Goal: Task Accomplishment & Management: Manage account settings

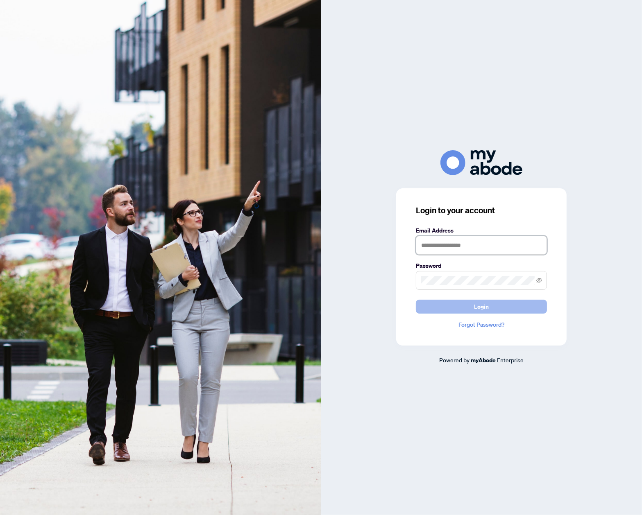
type input "**********"
click at [465, 303] on button "Login" at bounding box center [481, 307] width 131 height 14
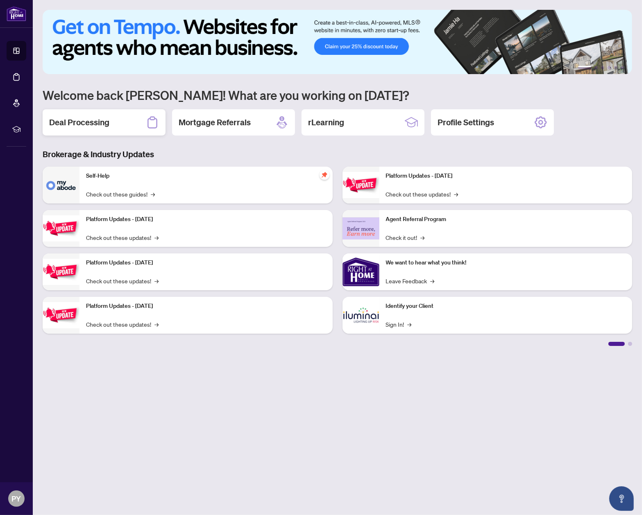
click at [128, 119] on div "Deal Processing" at bounding box center [104, 122] width 123 height 26
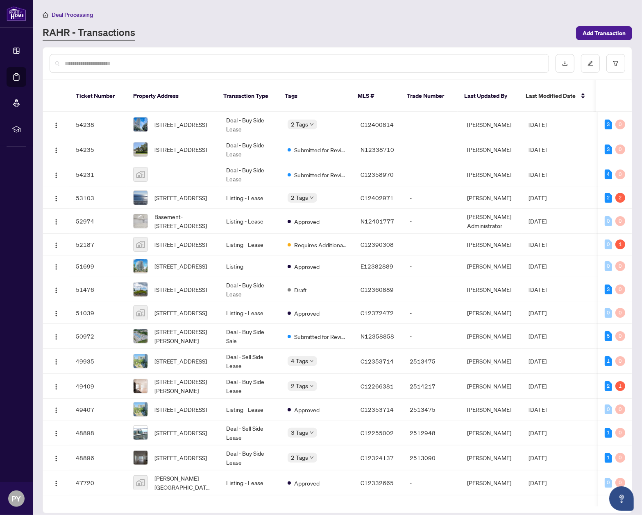
click at [381, 35] on div "RAHR - Transactions" at bounding box center [307, 33] width 528 height 15
click at [170, 145] on span "[STREET_ADDRESS]" at bounding box center [180, 149] width 52 height 9
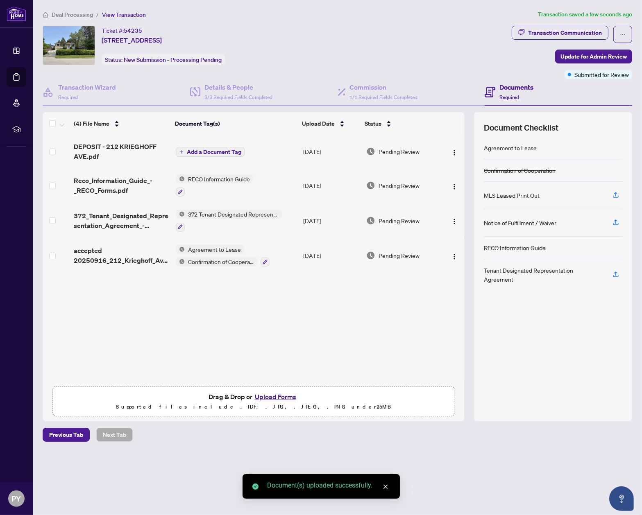
click at [197, 150] on span "Add a Document Tag" at bounding box center [214, 152] width 54 height 6
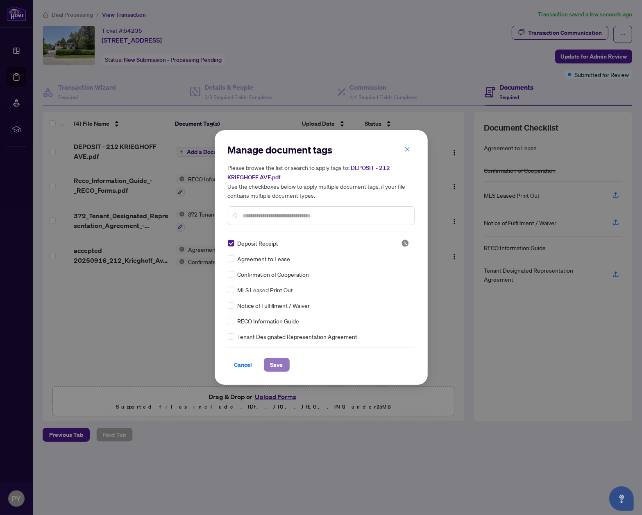
click at [272, 365] on span "Save" at bounding box center [276, 364] width 13 height 13
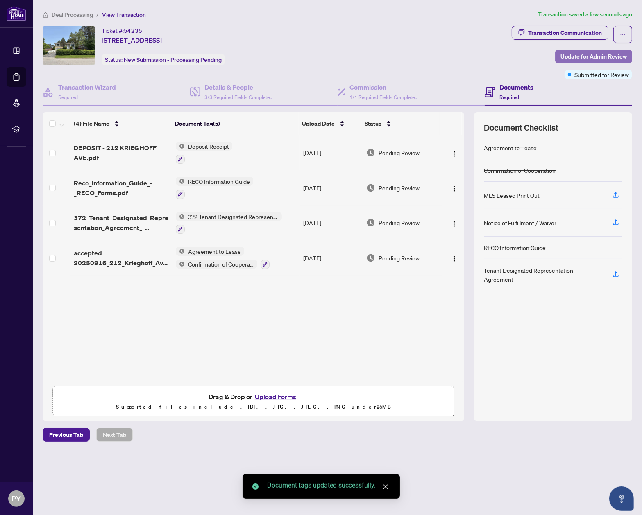
click at [594, 53] on span "Update for Admin Review" at bounding box center [593, 56] width 66 height 13
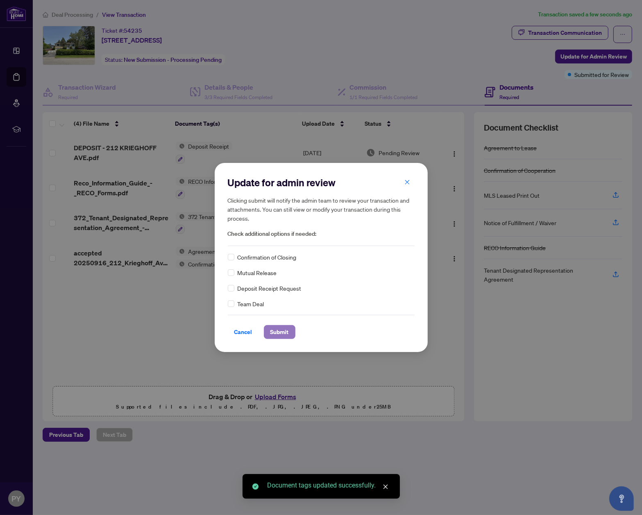
click at [277, 327] on span "Submit" at bounding box center [279, 332] width 18 height 13
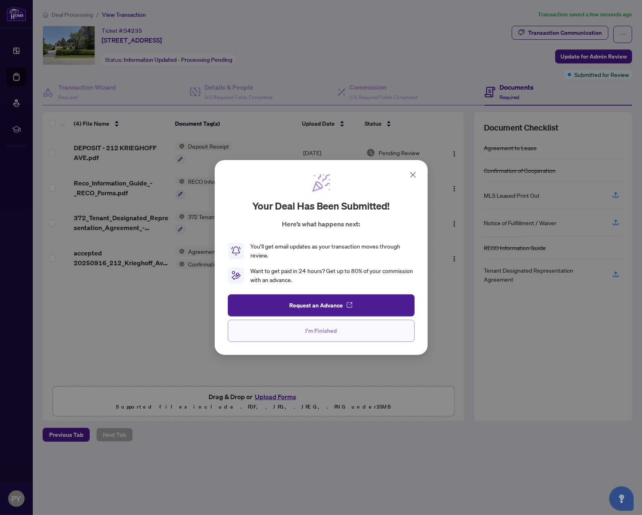
click at [339, 334] on button "I'm Finished" at bounding box center [321, 331] width 187 height 22
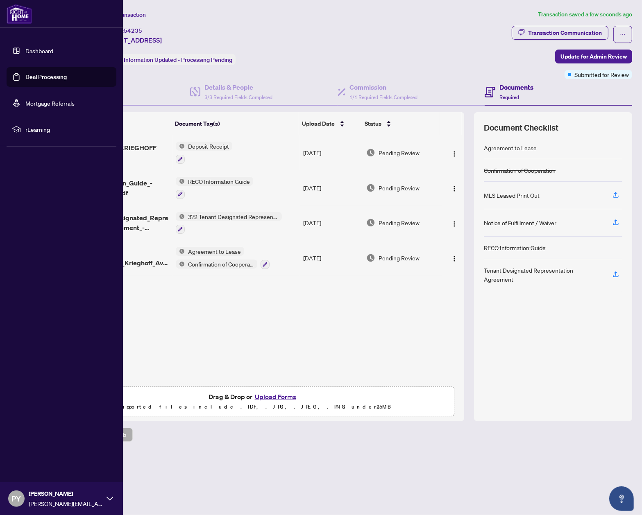
click at [18, 16] on img at bounding box center [19, 14] width 25 height 20
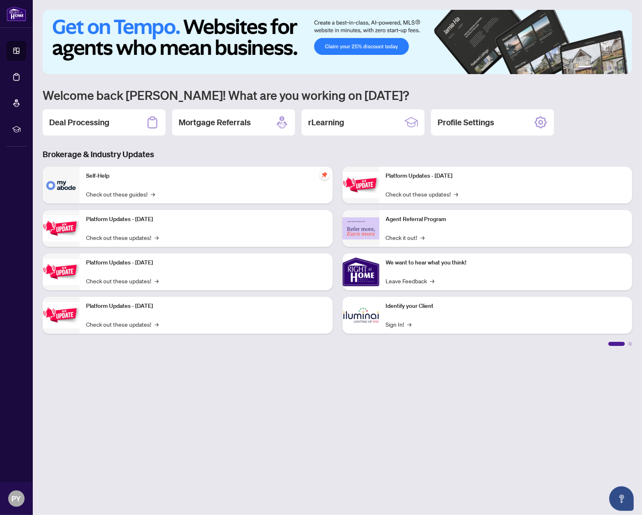
drag, startPoint x: 235, startPoint y: 422, endPoint x: 231, endPoint y: 400, distance: 22.9
click at [235, 422] on main "1 2 3 4 5 6 Welcome back Philip! What are you working on today? Deal Processing…" at bounding box center [337, 257] width 609 height 515
click at [101, 122] on h2 "Deal Processing" at bounding box center [79, 122] width 60 height 11
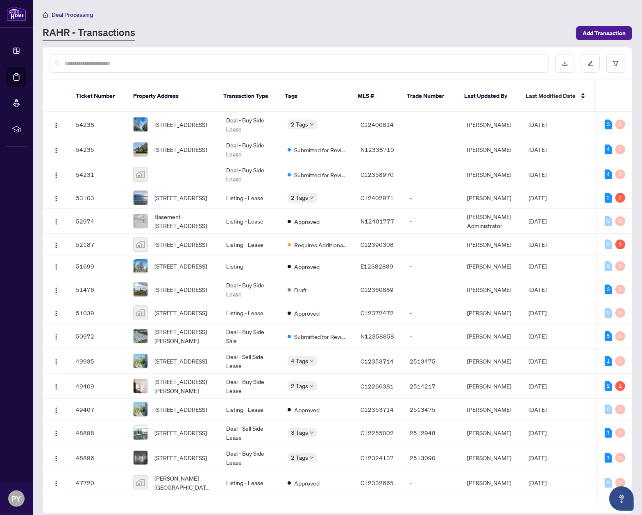
click at [216, 40] on main "Deal Processing RAHR - Transactions Add Transaction Ticket Number Property Addr…" at bounding box center [337, 257] width 609 height 515
click at [177, 120] on span "2509-33 Mill St, Toronto, Ontario M5A 3R3, Canada" at bounding box center [180, 124] width 52 height 9
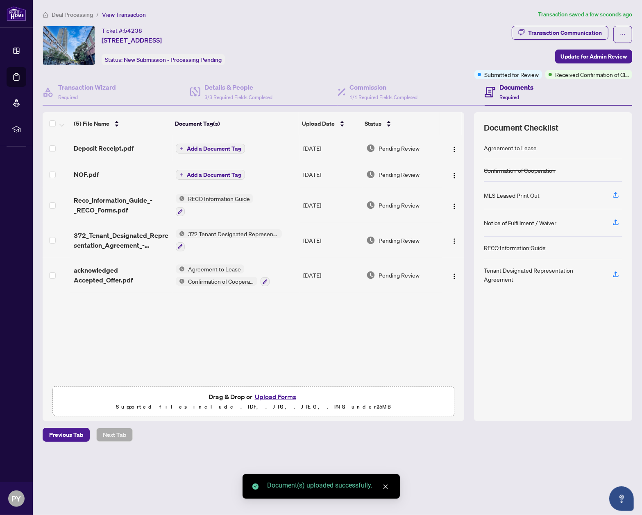
click at [208, 149] on span "Add a Document Tag" at bounding box center [214, 149] width 54 height 6
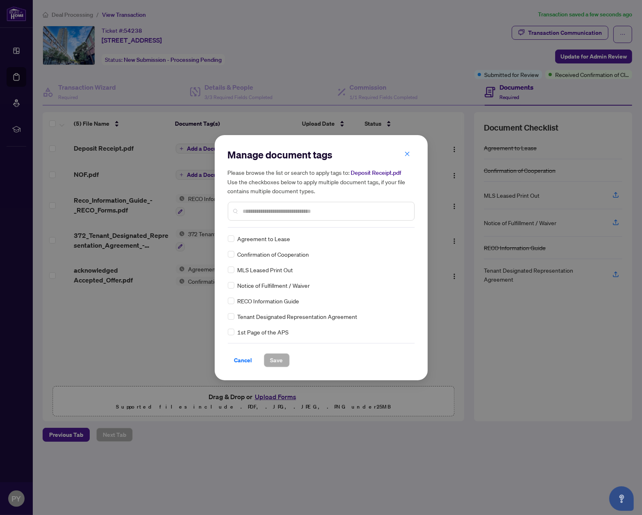
click at [257, 225] on div "Manage document tags Please browse the list or search to apply tags to: Deposit…" at bounding box center [321, 187] width 187 height 79
click at [262, 206] on div at bounding box center [321, 211] width 187 height 19
click at [269, 208] on input "text" at bounding box center [325, 211] width 165 height 9
type input "*******"
click at [278, 356] on span "Save" at bounding box center [276, 360] width 13 height 13
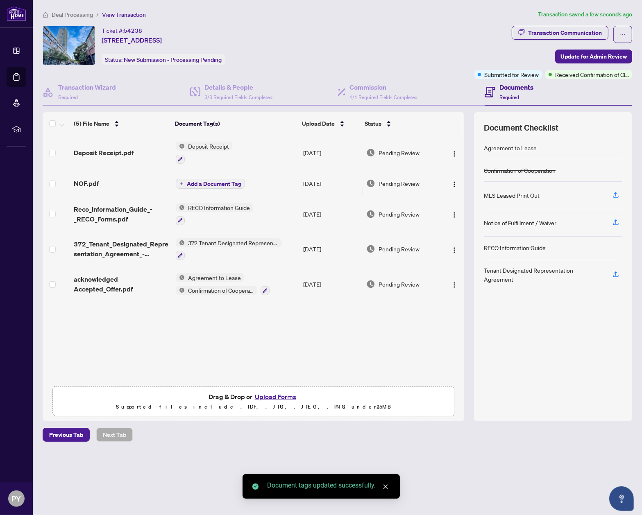
click at [202, 144] on span "Deposit Receipt" at bounding box center [209, 146] width 48 height 9
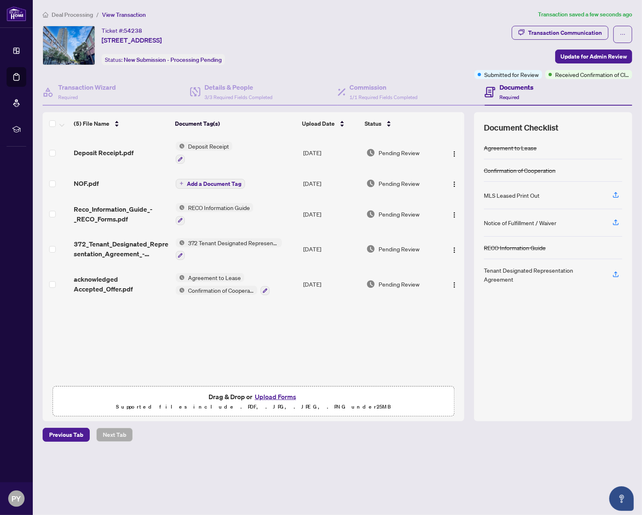
click at [260, 337] on div "Deposit Receipt.pdf Deposit Receipt Sep/22/2025 Pending Review NOF.pdf Add a Do…" at bounding box center [254, 258] width 422 height 247
click at [212, 183] on span "Add a Document Tag" at bounding box center [214, 184] width 54 height 6
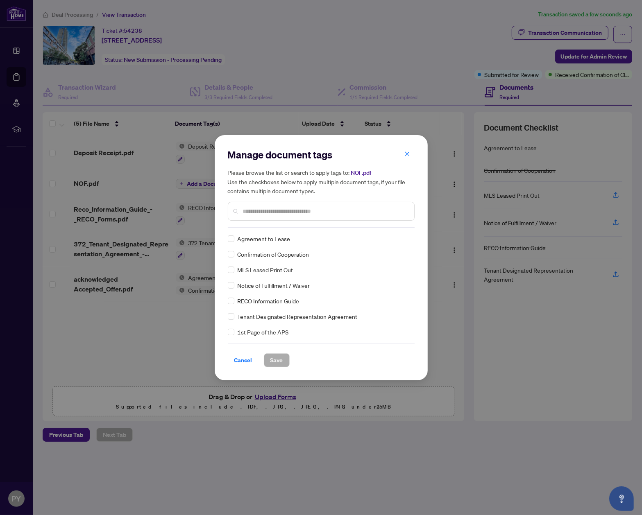
click at [259, 225] on div "Manage document tags Please browse the list or search to apply tags to: NOF.pdf…" at bounding box center [321, 187] width 187 height 79
click at [261, 215] on input "text" at bounding box center [325, 211] width 165 height 9
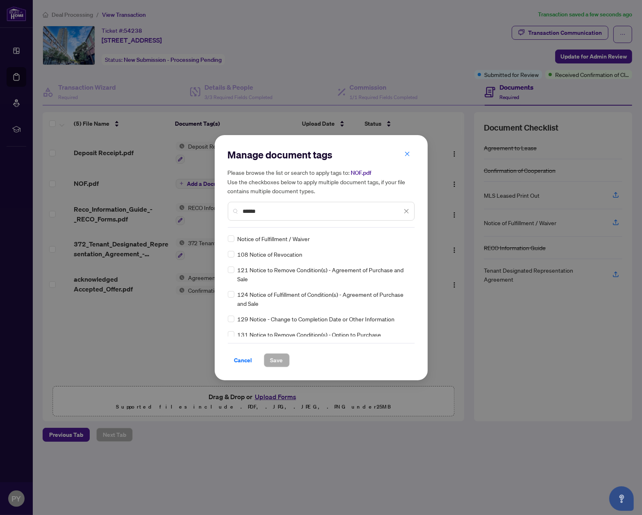
type input "******"
click at [279, 357] on button "Save" at bounding box center [277, 361] width 26 height 14
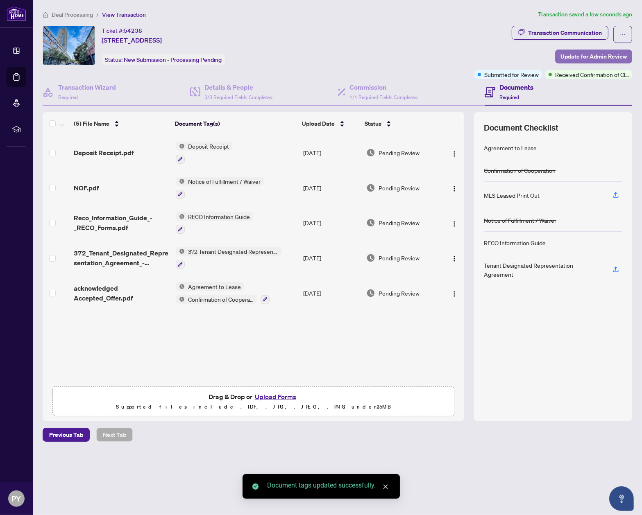
click at [603, 59] on span "Update for Admin Review" at bounding box center [593, 56] width 66 height 13
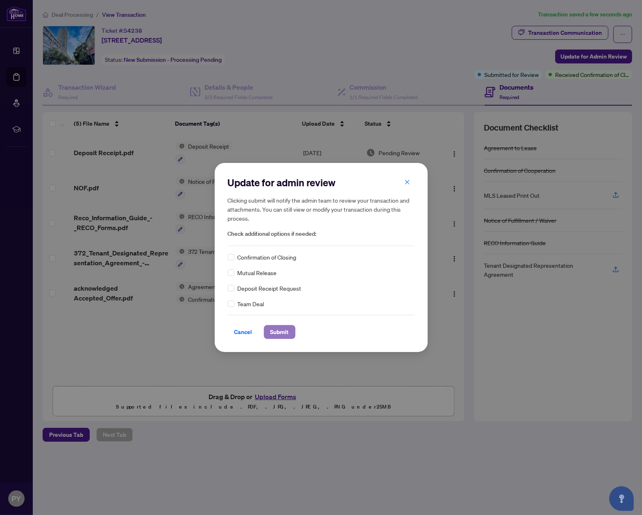
click at [279, 331] on span "Submit" at bounding box center [279, 332] width 18 height 13
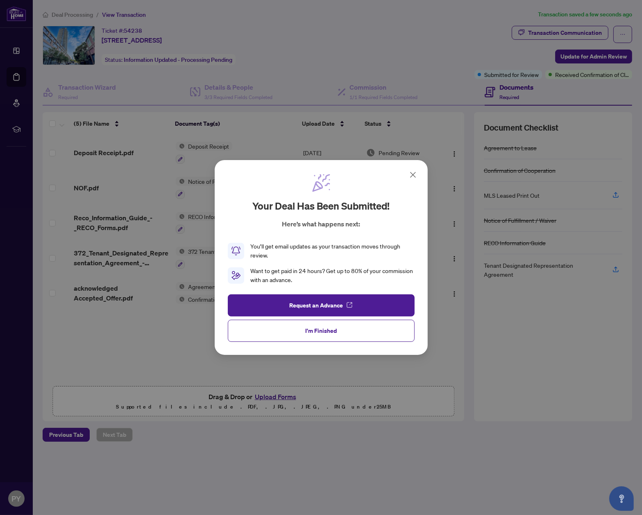
click at [339, 331] on button "I'm Finished" at bounding box center [321, 331] width 187 height 22
